Goal: Task Accomplishment & Management: Manage account settings

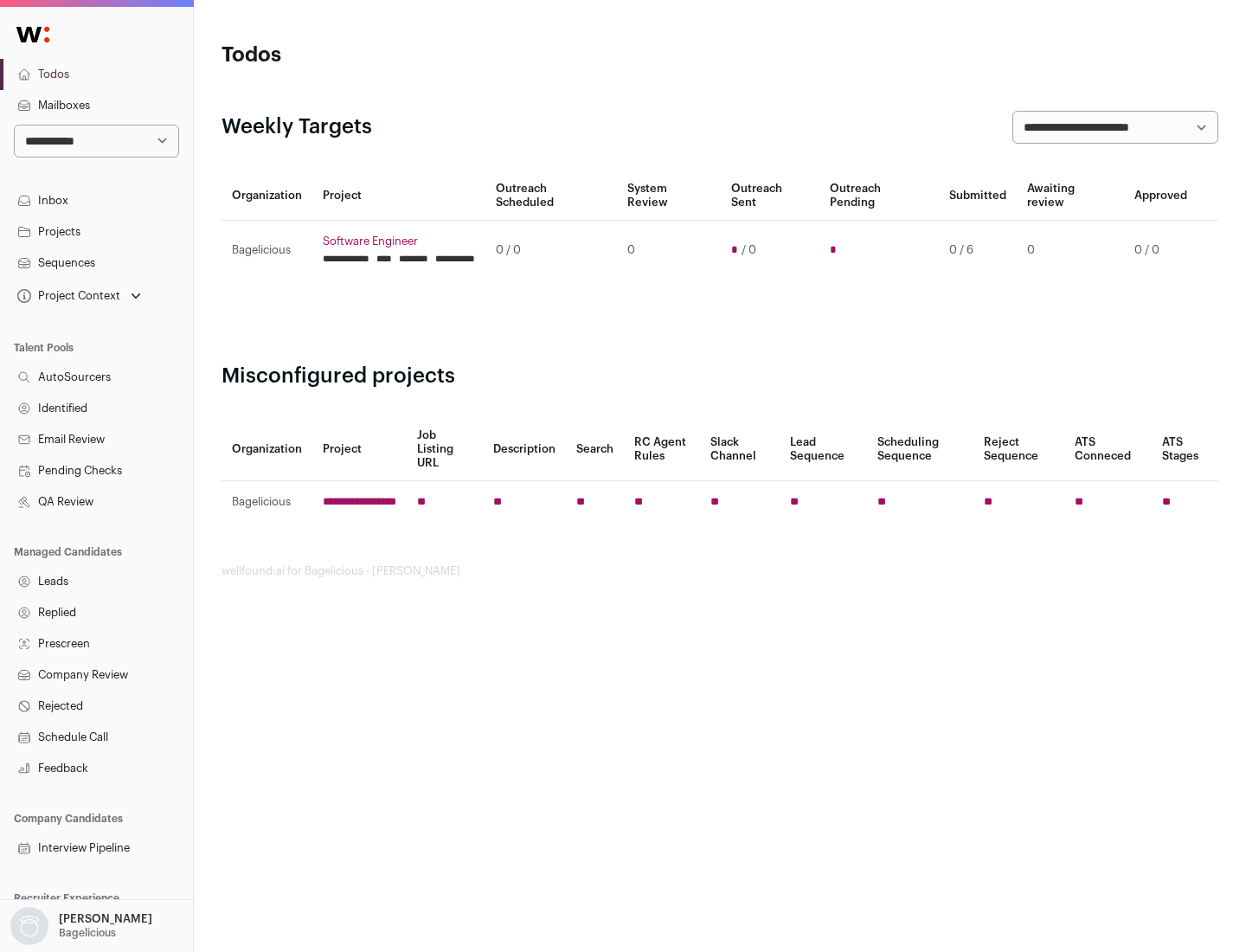
click at [96, 231] on link "Projects" at bounding box center [96, 232] width 193 height 31
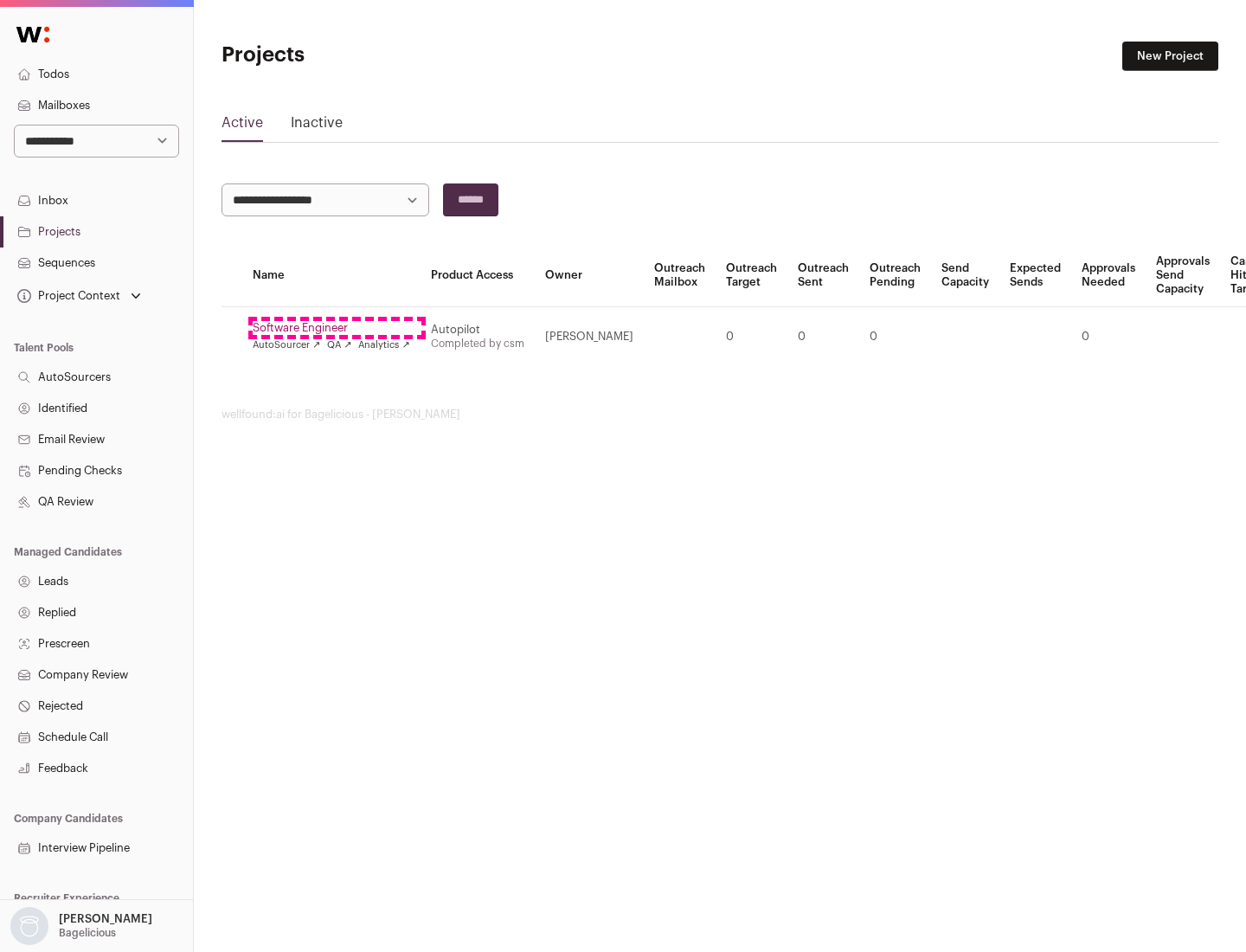
click at [336, 328] on link "Software Engineer" at bounding box center [331, 327] width 157 height 14
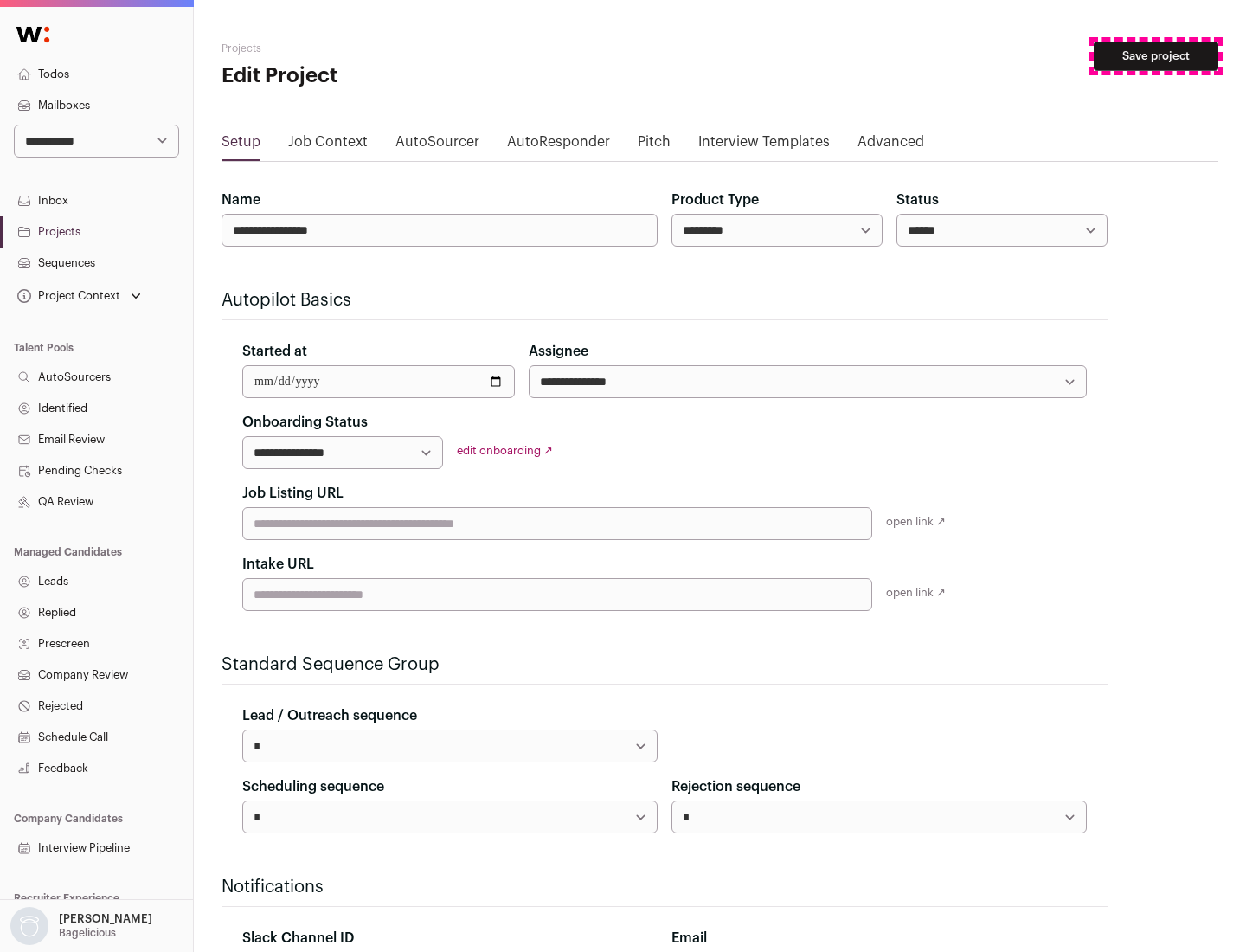
click at [1156, 56] on button "Save project" at bounding box center [1156, 56] width 125 height 29
